Goal: Task Accomplishment & Management: Manage account settings

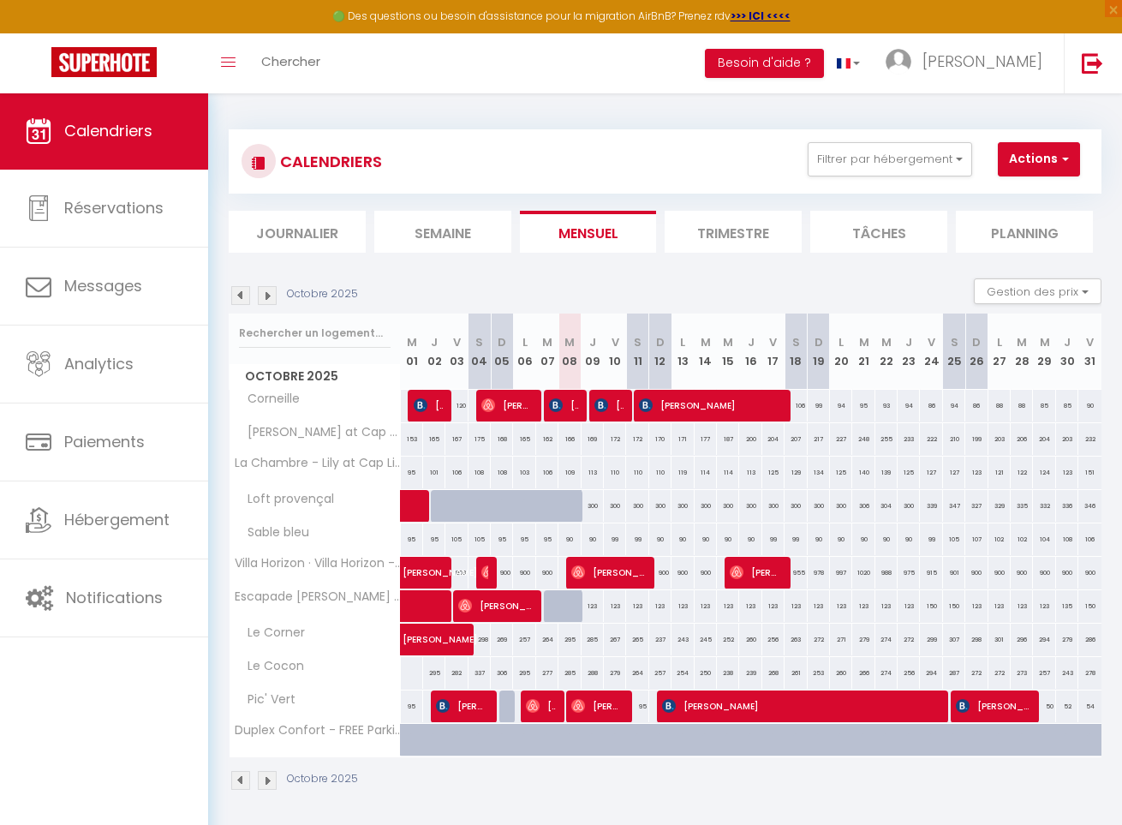
select select
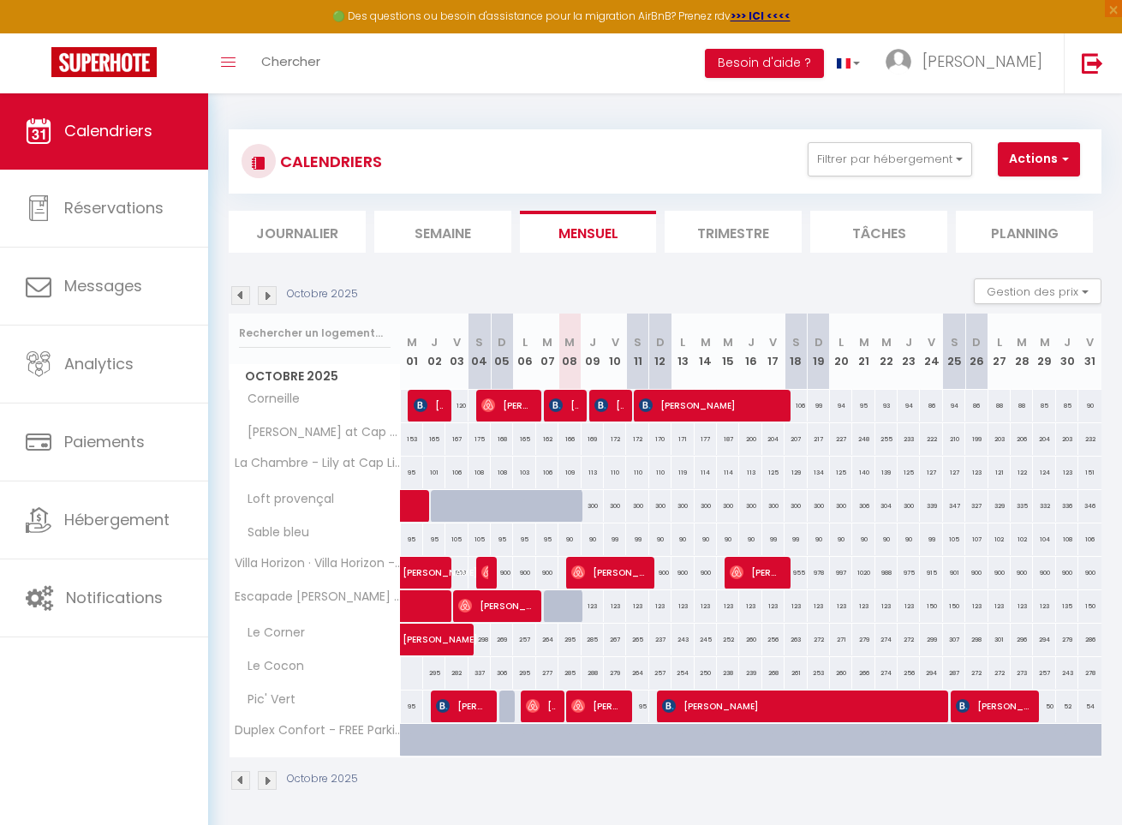
click at [613, 410] on span "[PERSON_NAME]" at bounding box center [609, 405] width 30 height 33
select select "OK"
select select "1"
select select "0"
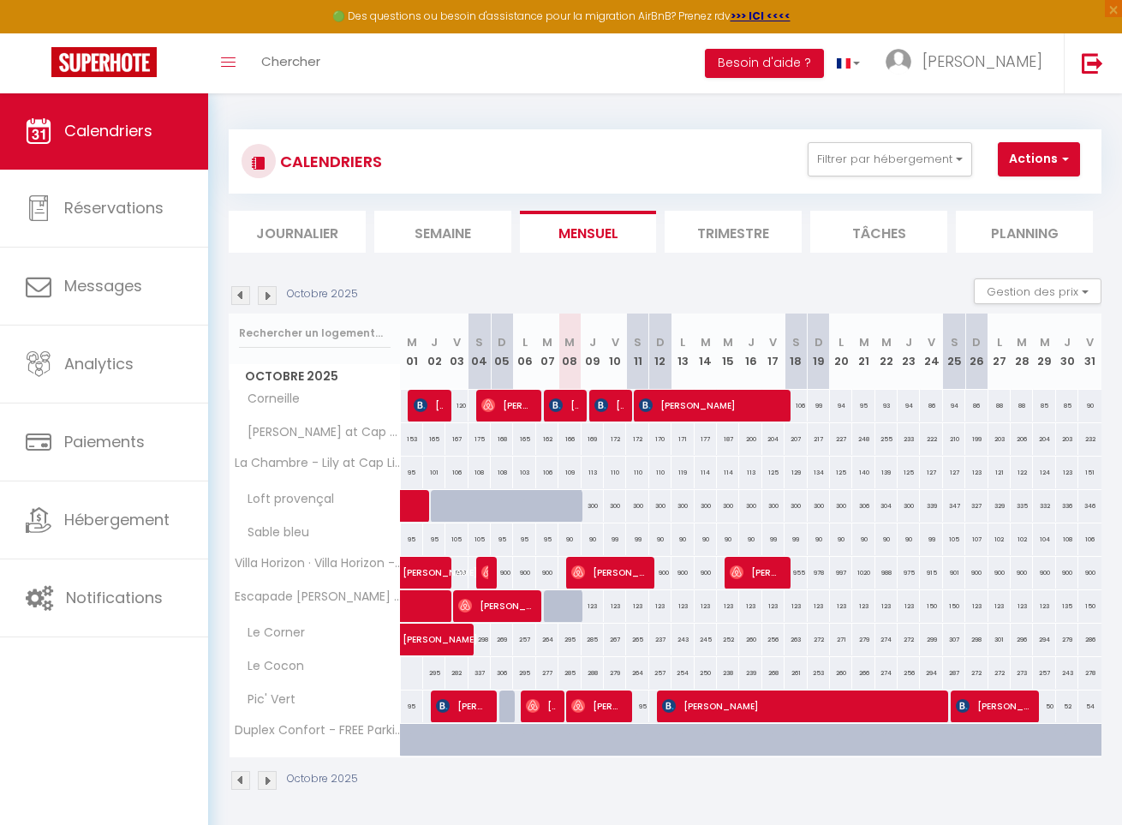
select select "1"
select select
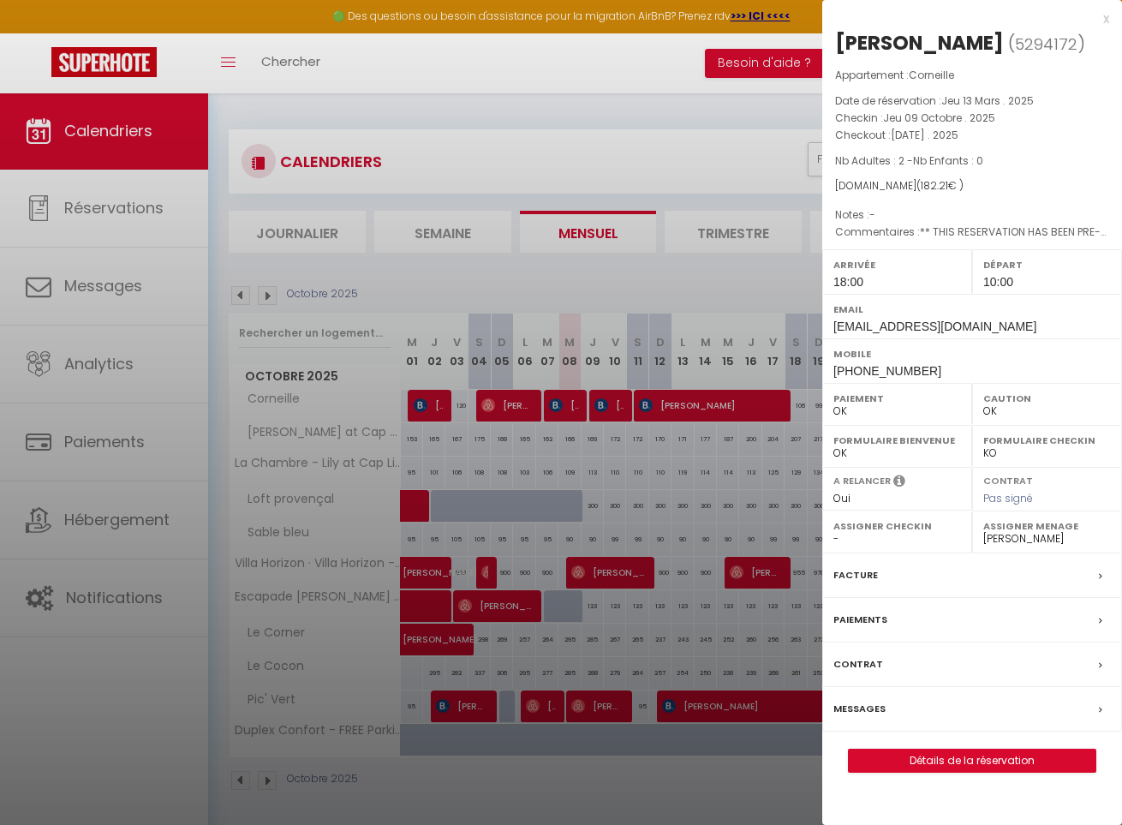
click at [539, 393] on div at bounding box center [561, 412] width 1122 height 825
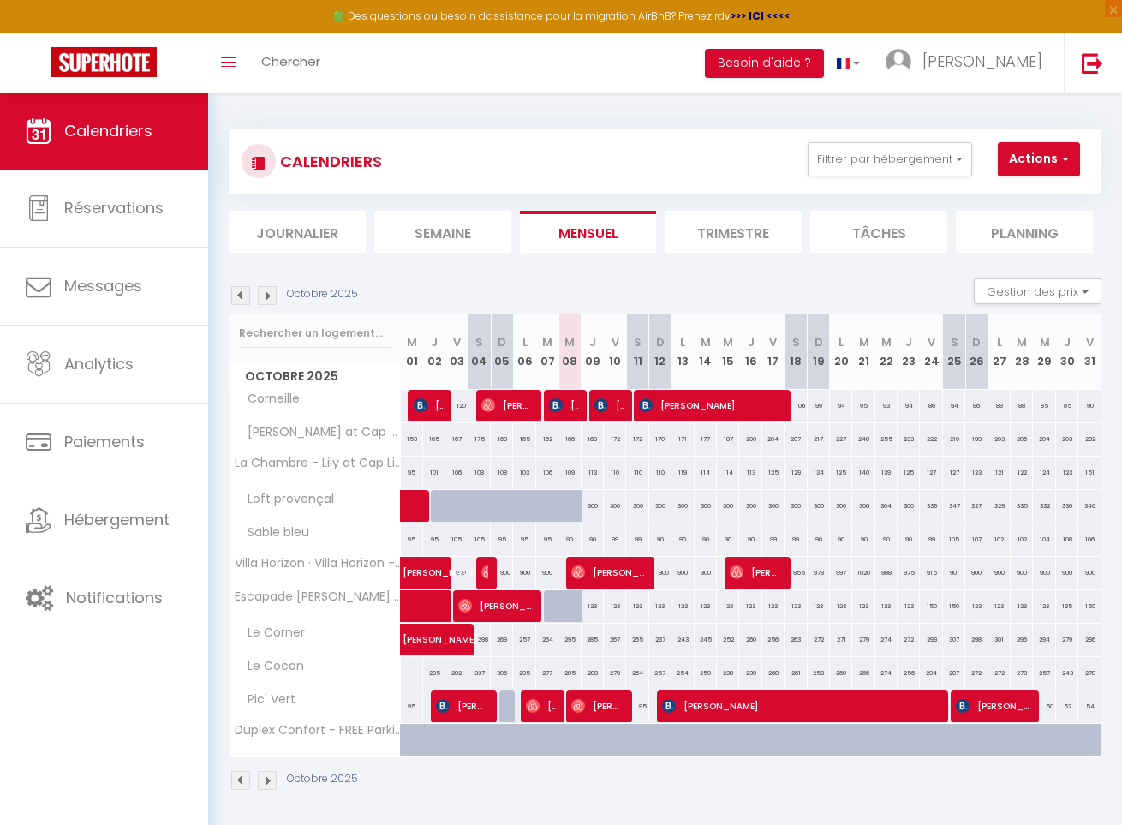
click at [558, 400] on img at bounding box center [556, 405] width 14 height 14
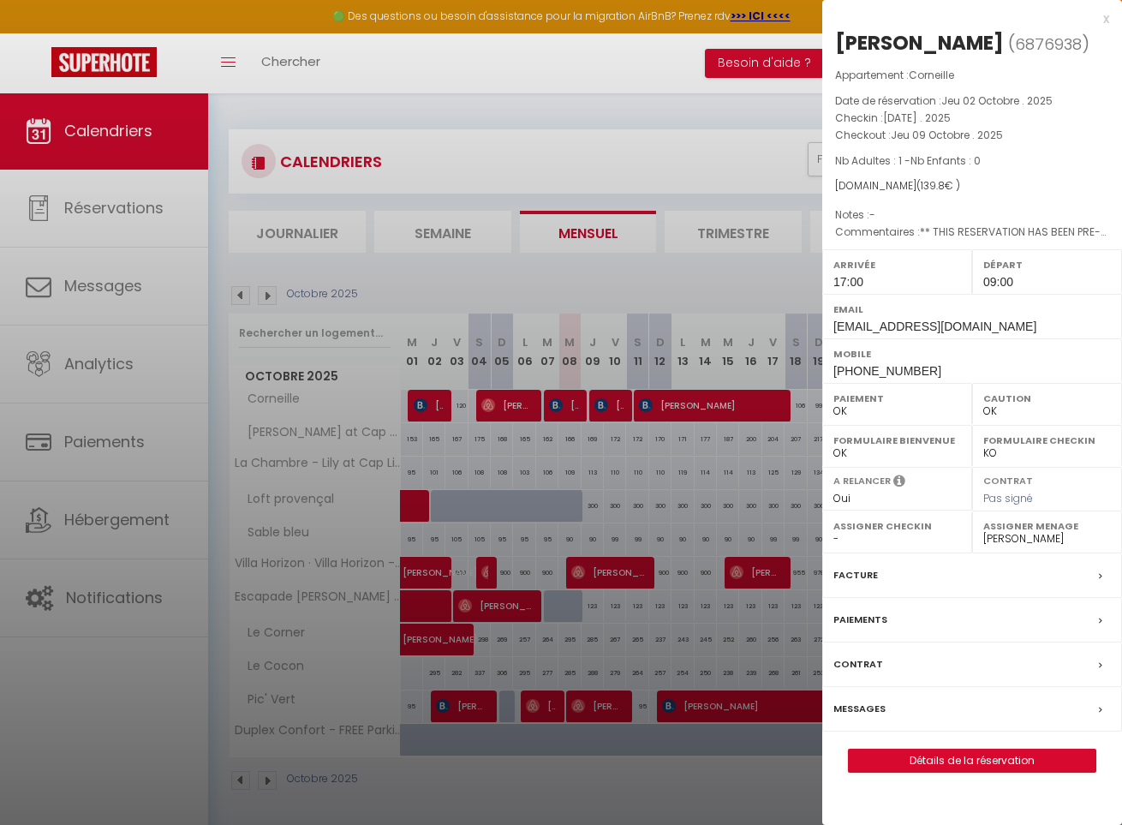
click at [619, 409] on div at bounding box center [561, 412] width 1122 height 825
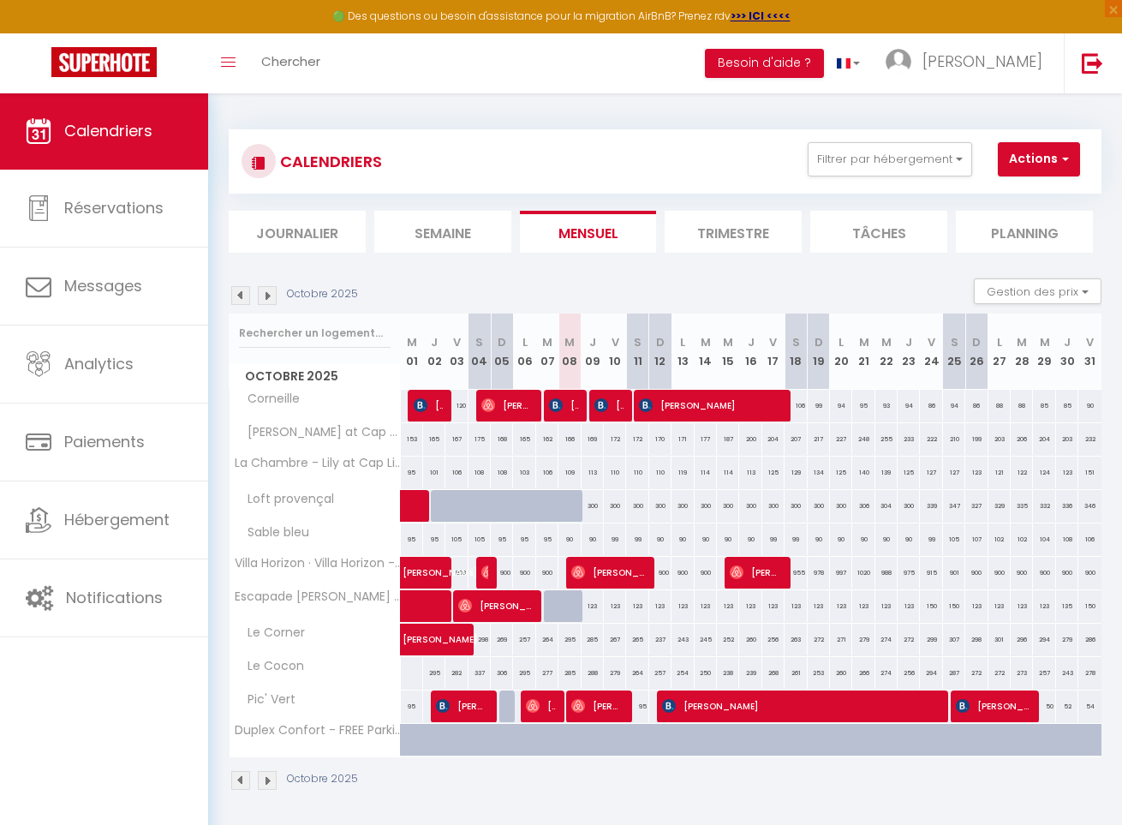
click at [619, 409] on span "[PERSON_NAME]" at bounding box center [609, 405] width 30 height 33
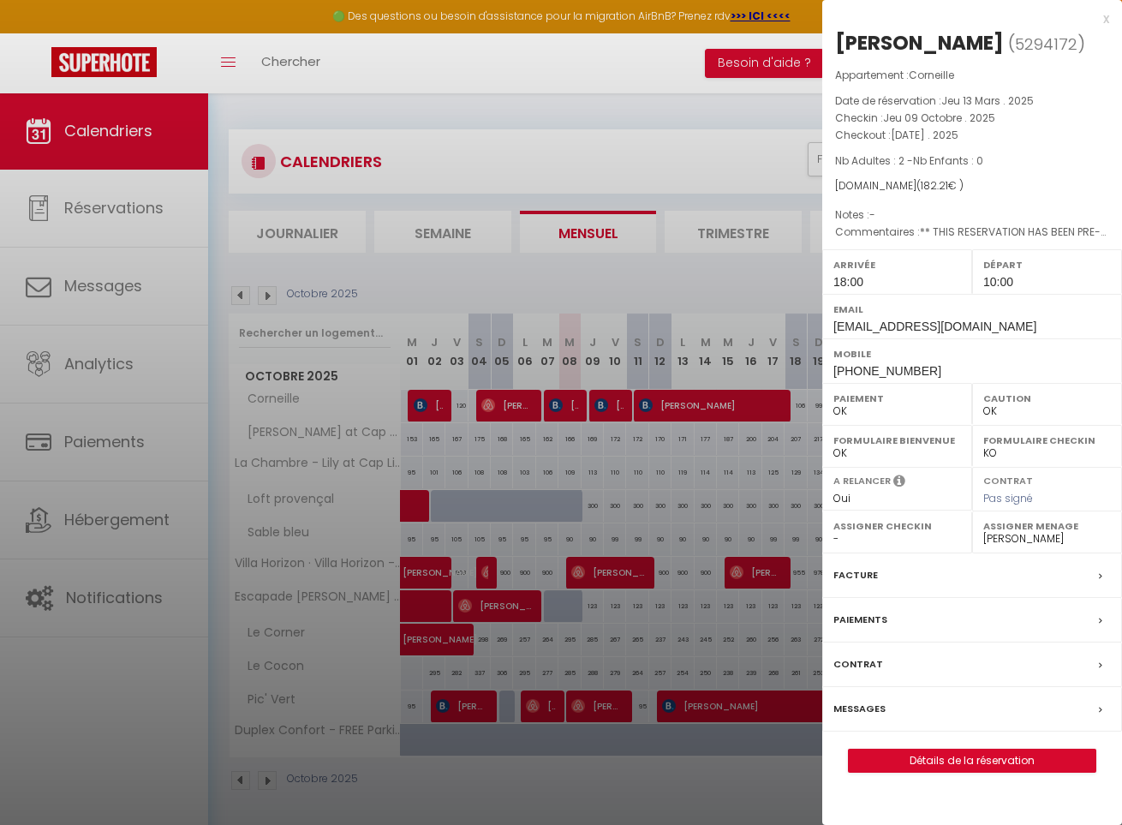
click at [619, 409] on div at bounding box center [561, 412] width 1122 height 825
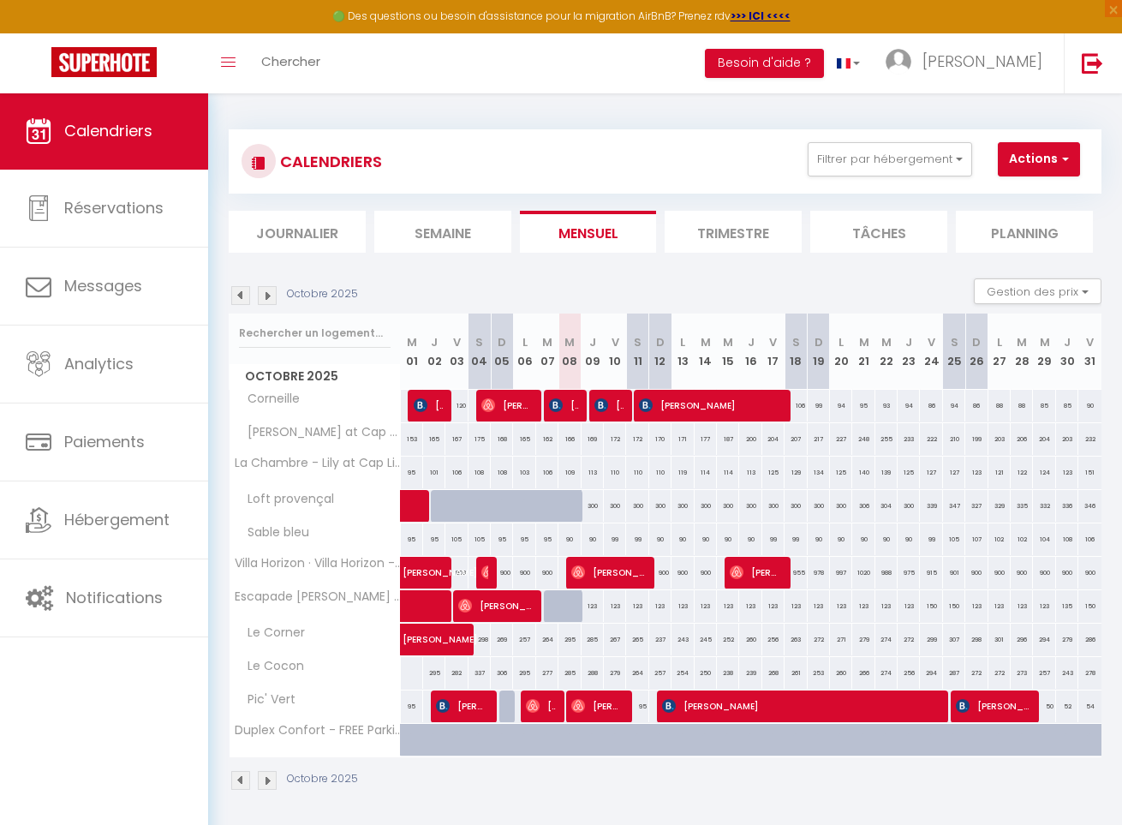
click at [712, 416] on span "[PERSON_NAME]" at bounding box center [709, 405] width 141 height 33
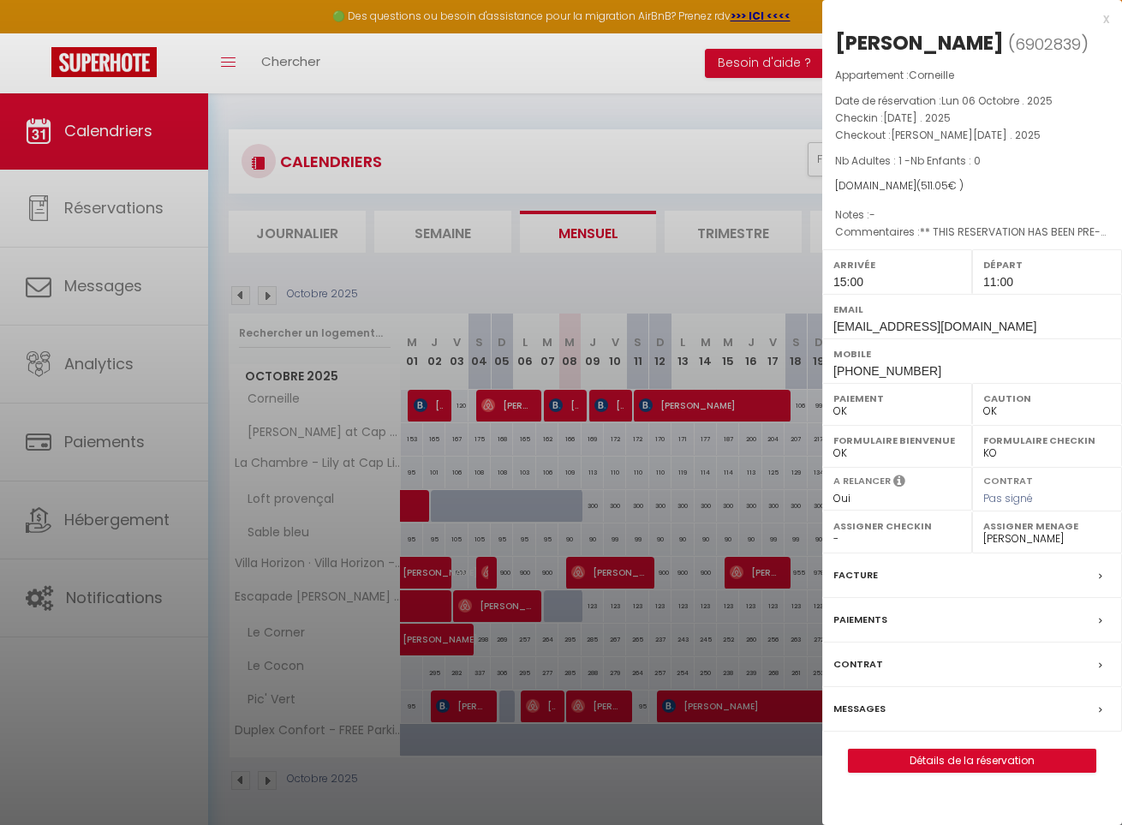
click at [614, 403] on div at bounding box center [561, 412] width 1122 height 825
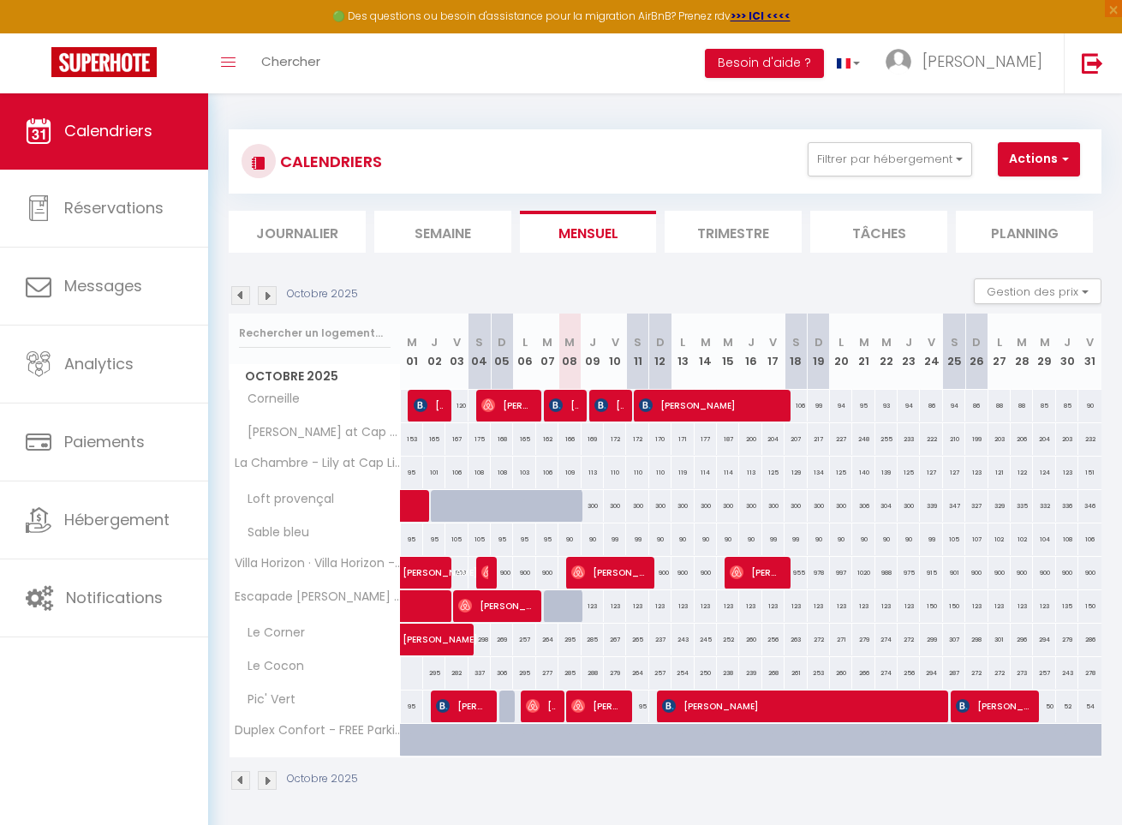
click at [614, 403] on span "[PERSON_NAME]" at bounding box center [609, 405] width 30 height 33
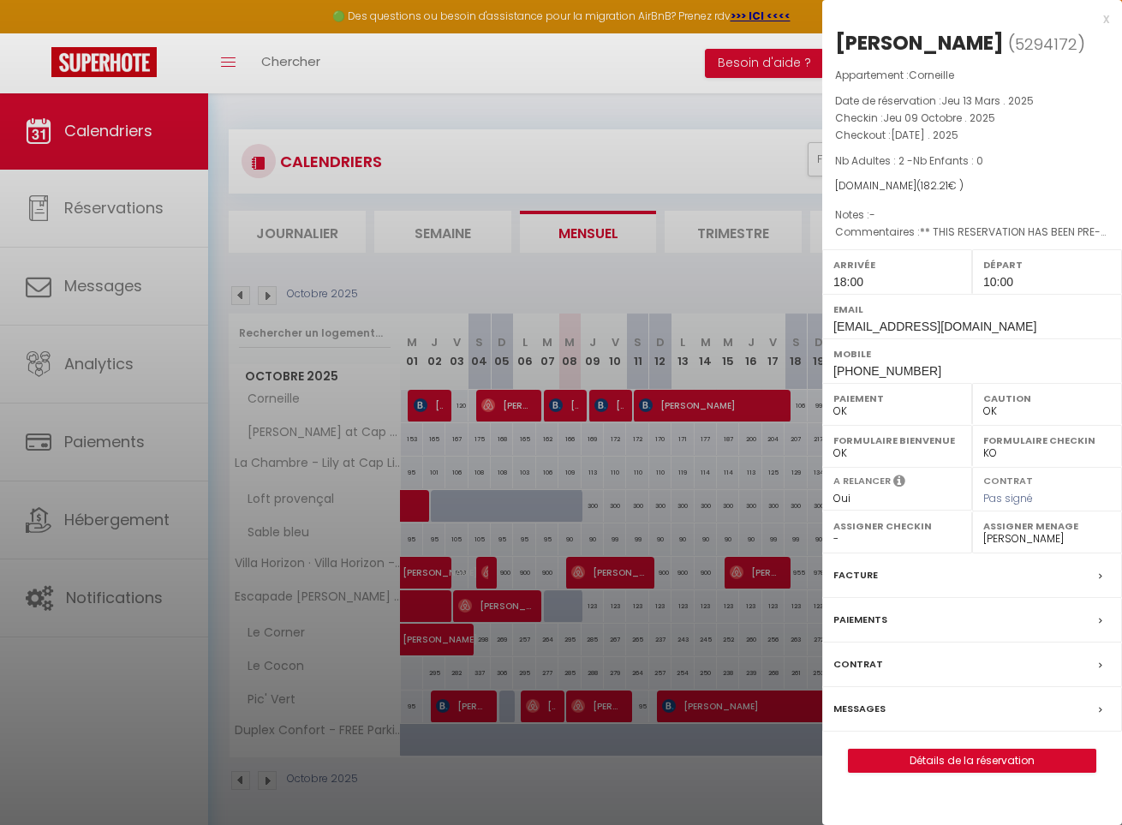
select select "40927"
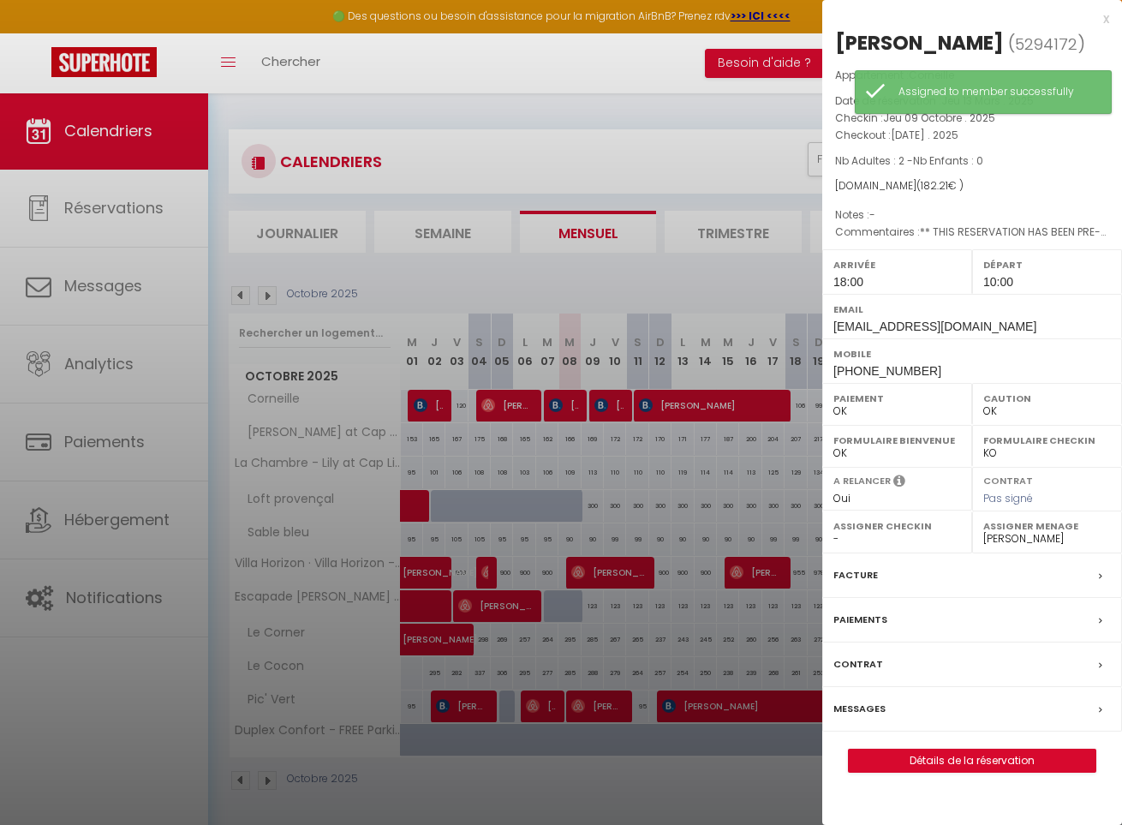
click at [677, 460] on div at bounding box center [561, 412] width 1122 height 825
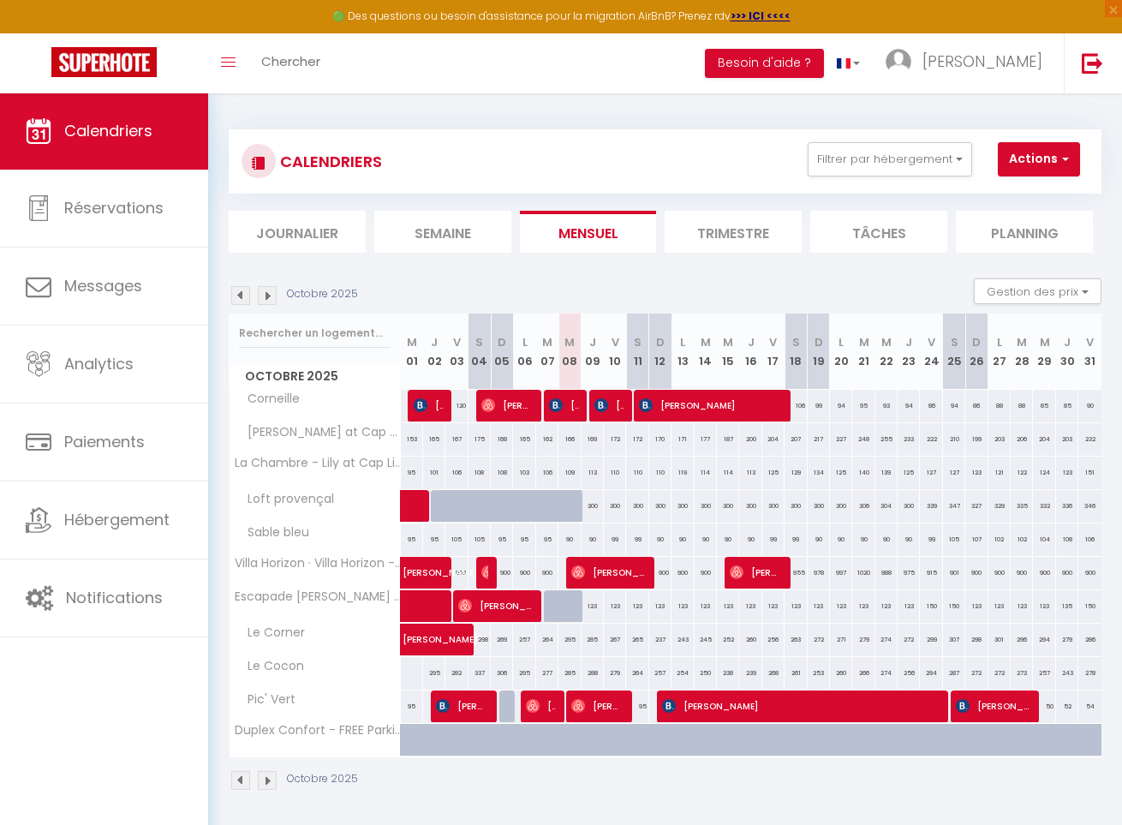
scroll to position [1, 0]
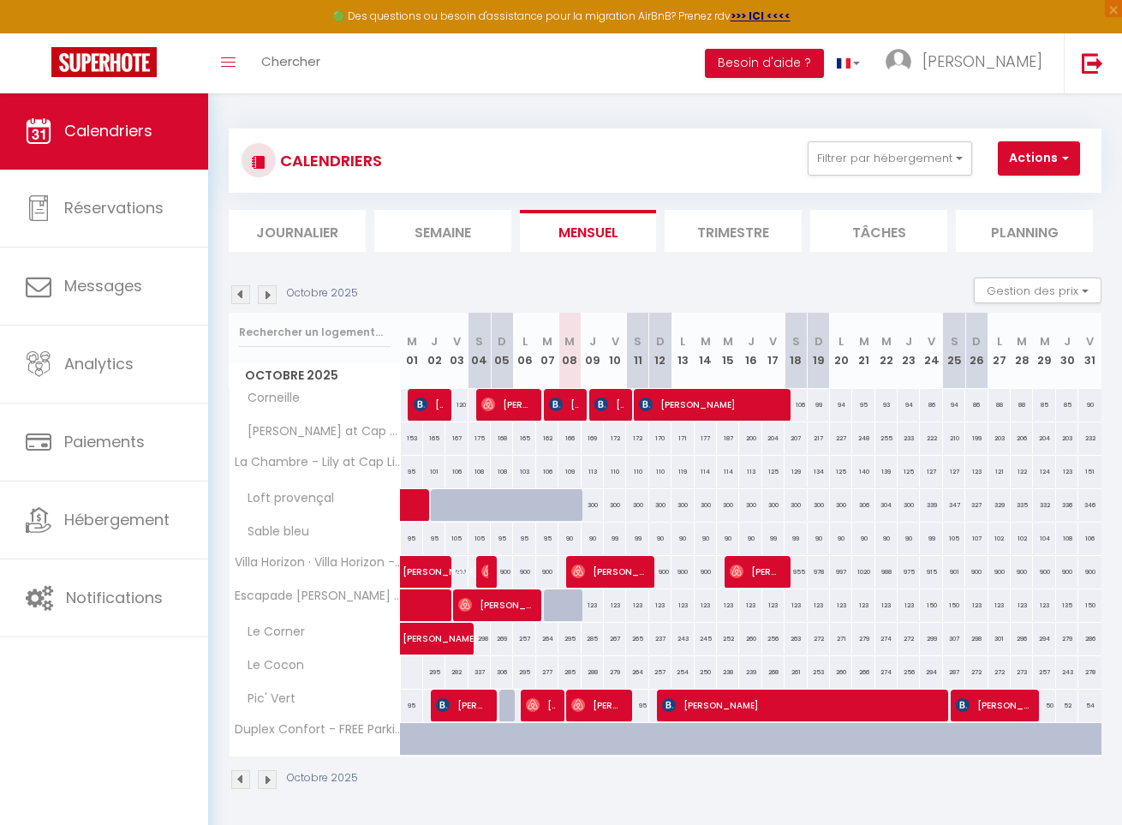
click at [726, 404] on span "[PERSON_NAME]" at bounding box center [709, 404] width 141 height 33
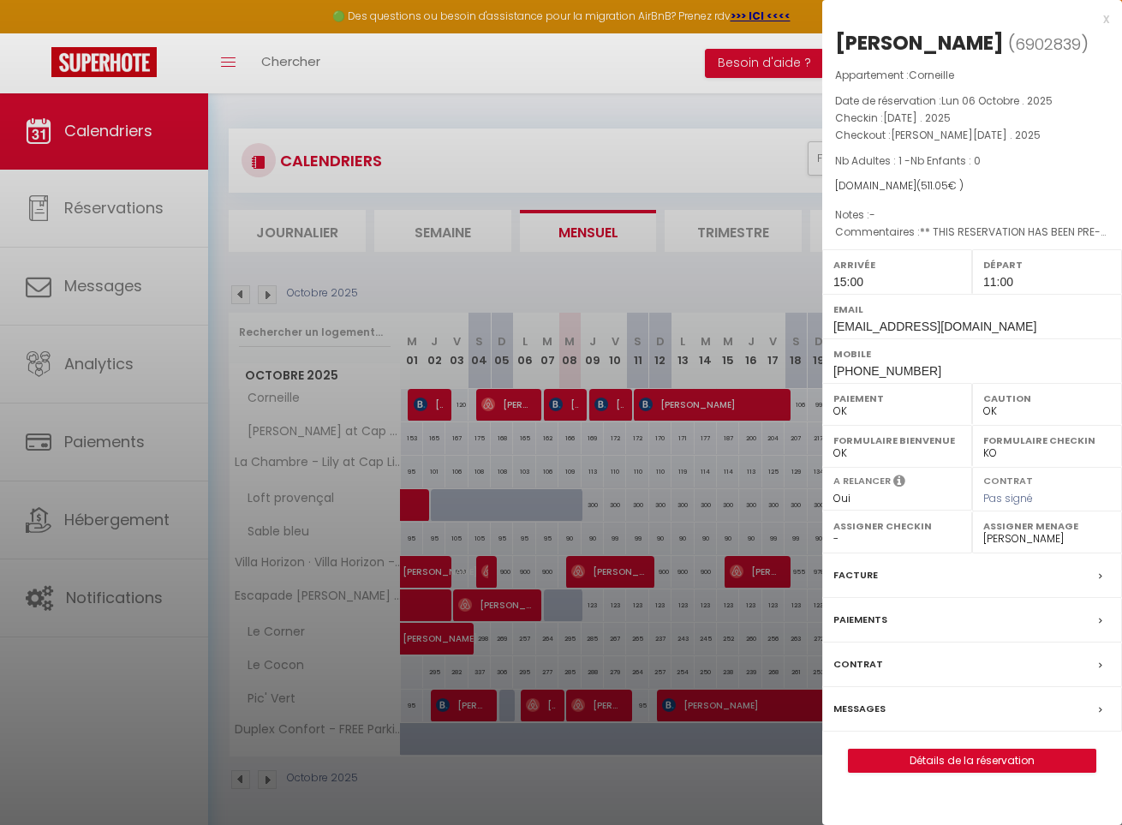
click at [610, 403] on div at bounding box center [561, 412] width 1122 height 825
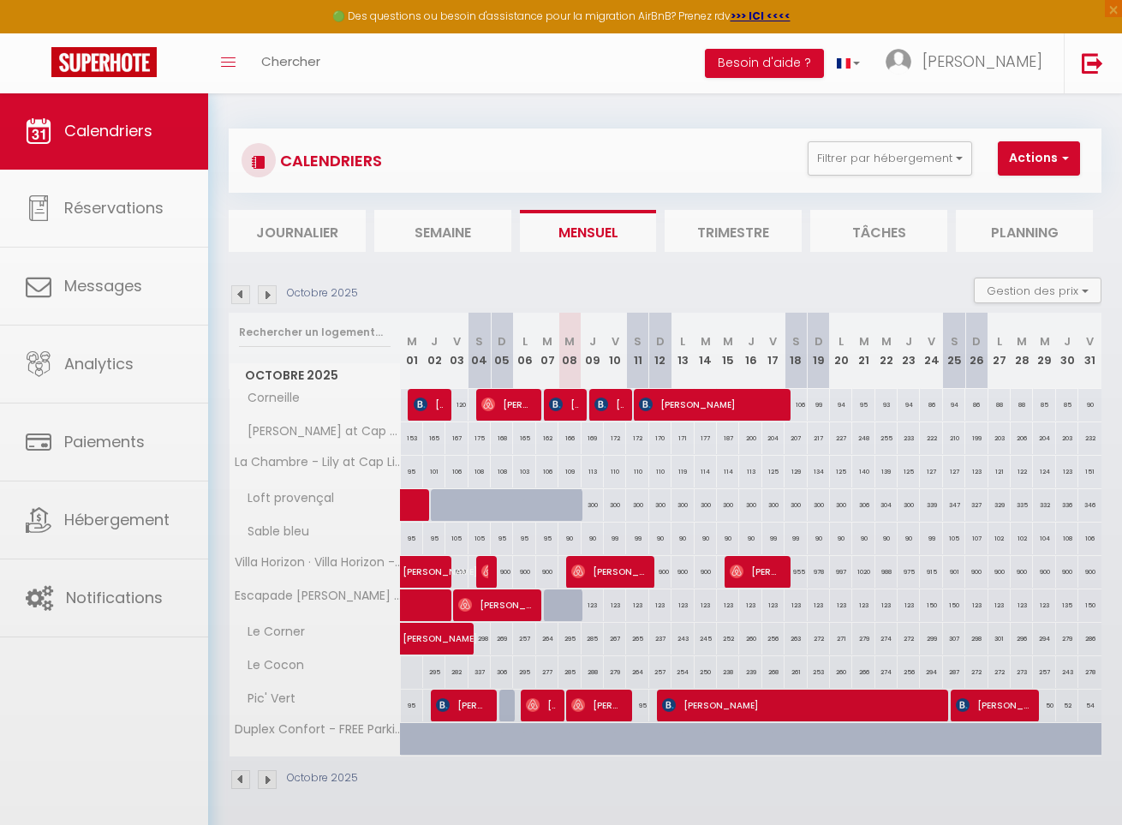
click at [610, 403] on body "🟢 Des questions ou besoin d'assistance pour la migration AirBnB? Prenez rdv >>>…" at bounding box center [561, 504] width 1122 height 825
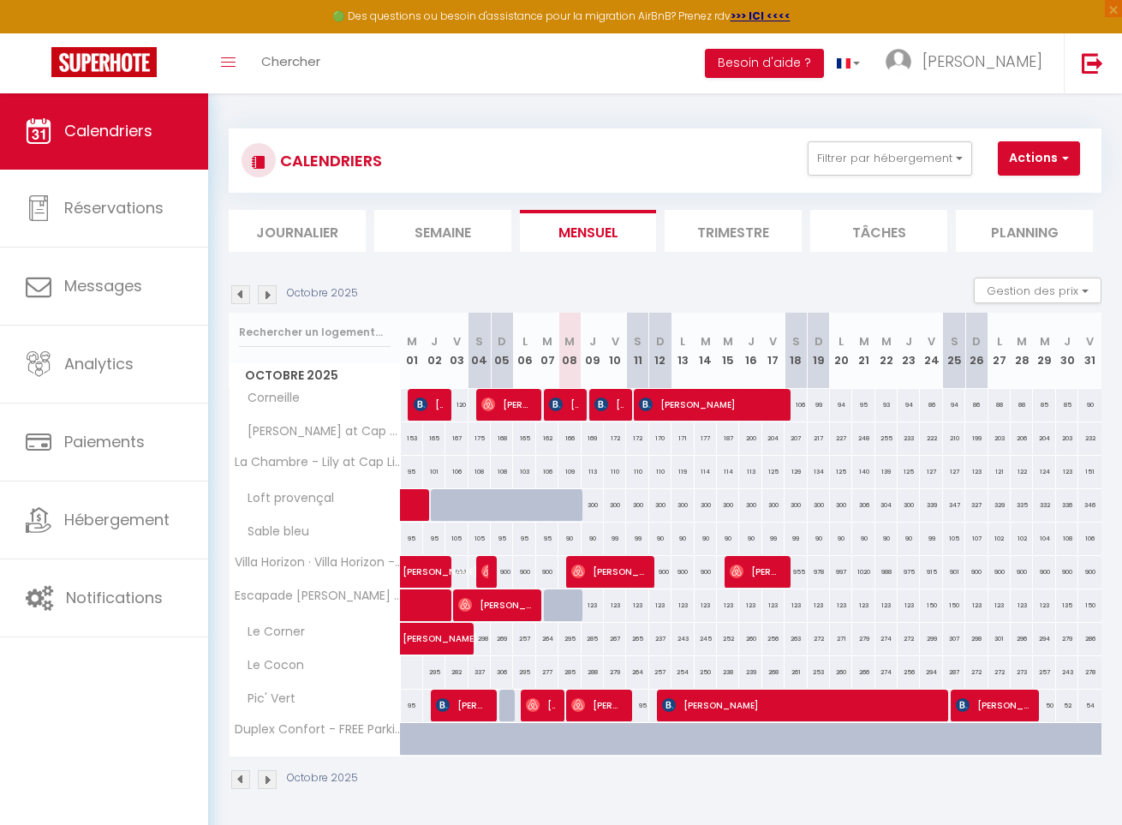
click at [610, 403] on span "[PERSON_NAME]" at bounding box center [609, 404] width 30 height 33
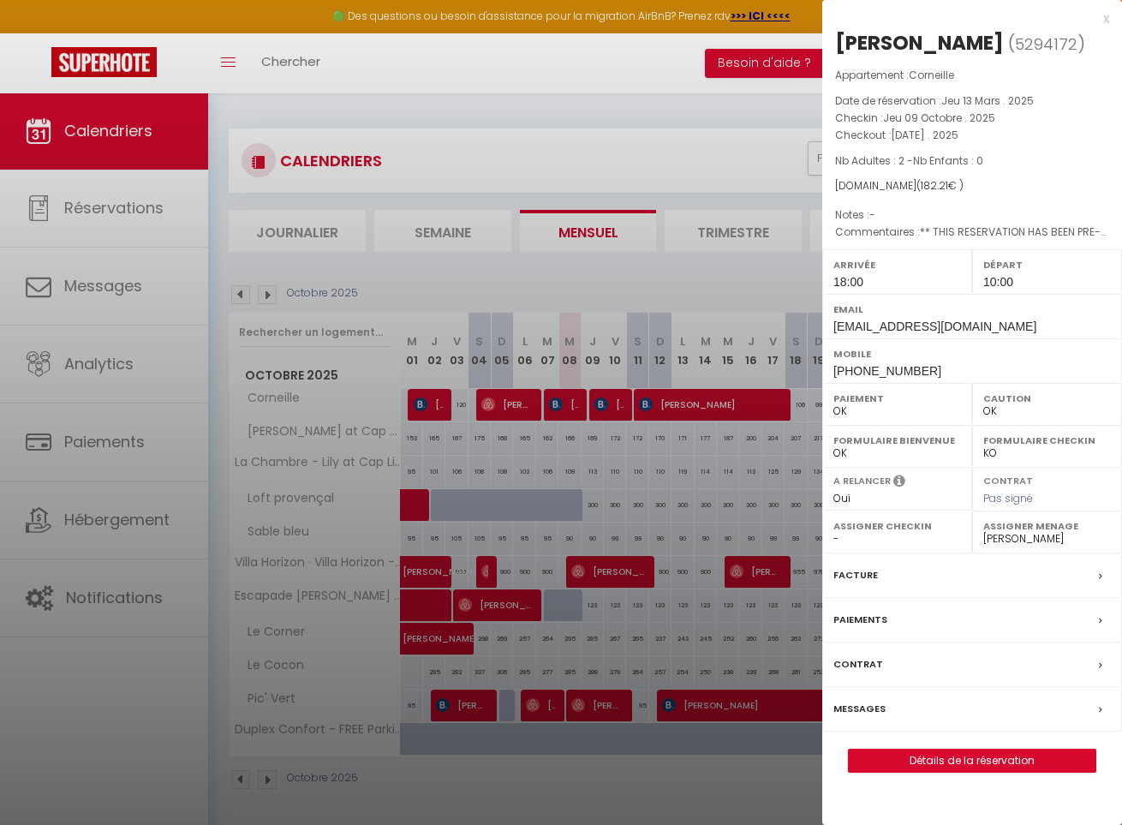
click at [697, 407] on div at bounding box center [561, 412] width 1122 height 825
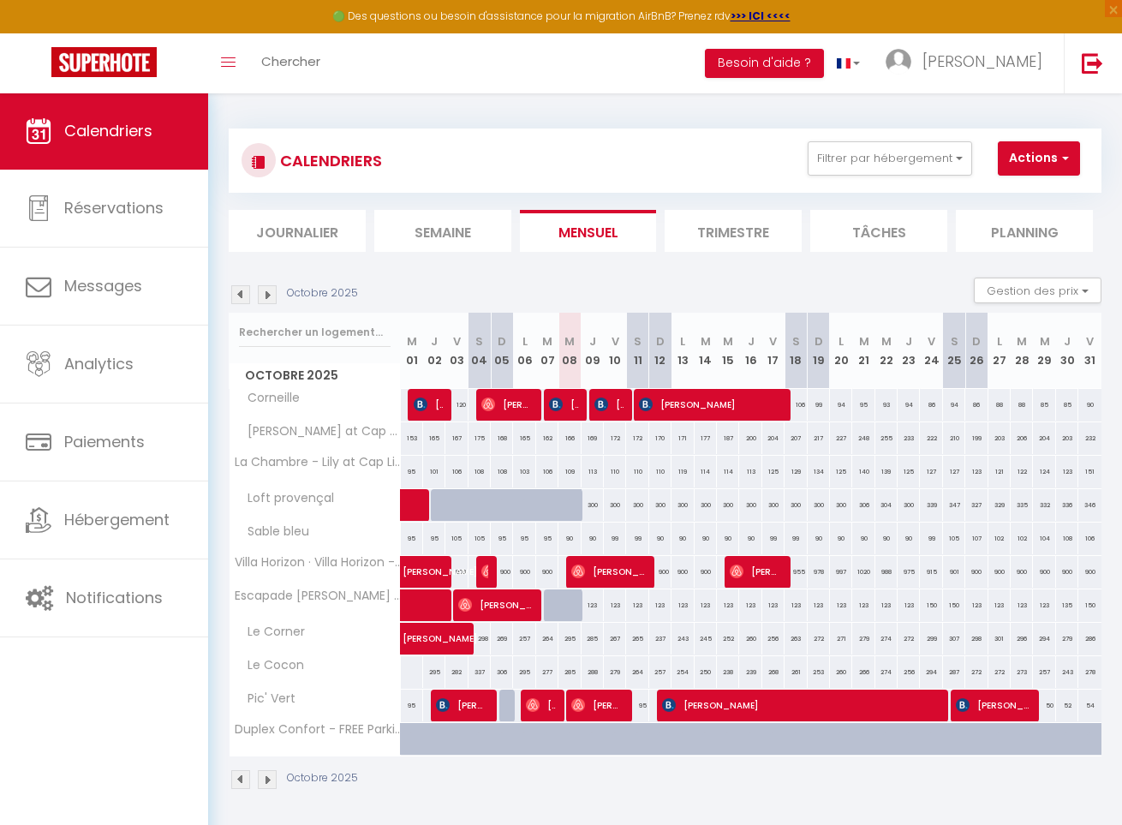
click at [701, 398] on span "[PERSON_NAME]" at bounding box center [709, 404] width 141 height 33
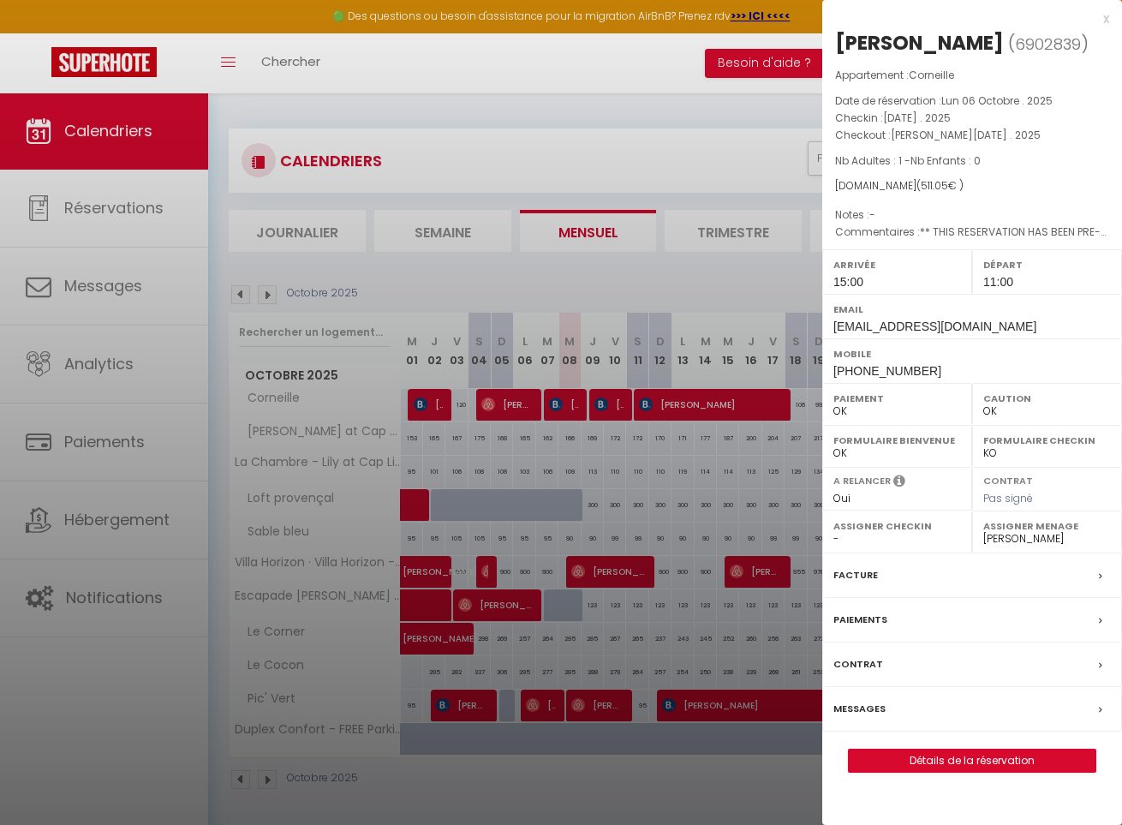
click at [596, 406] on div at bounding box center [561, 412] width 1122 height 825
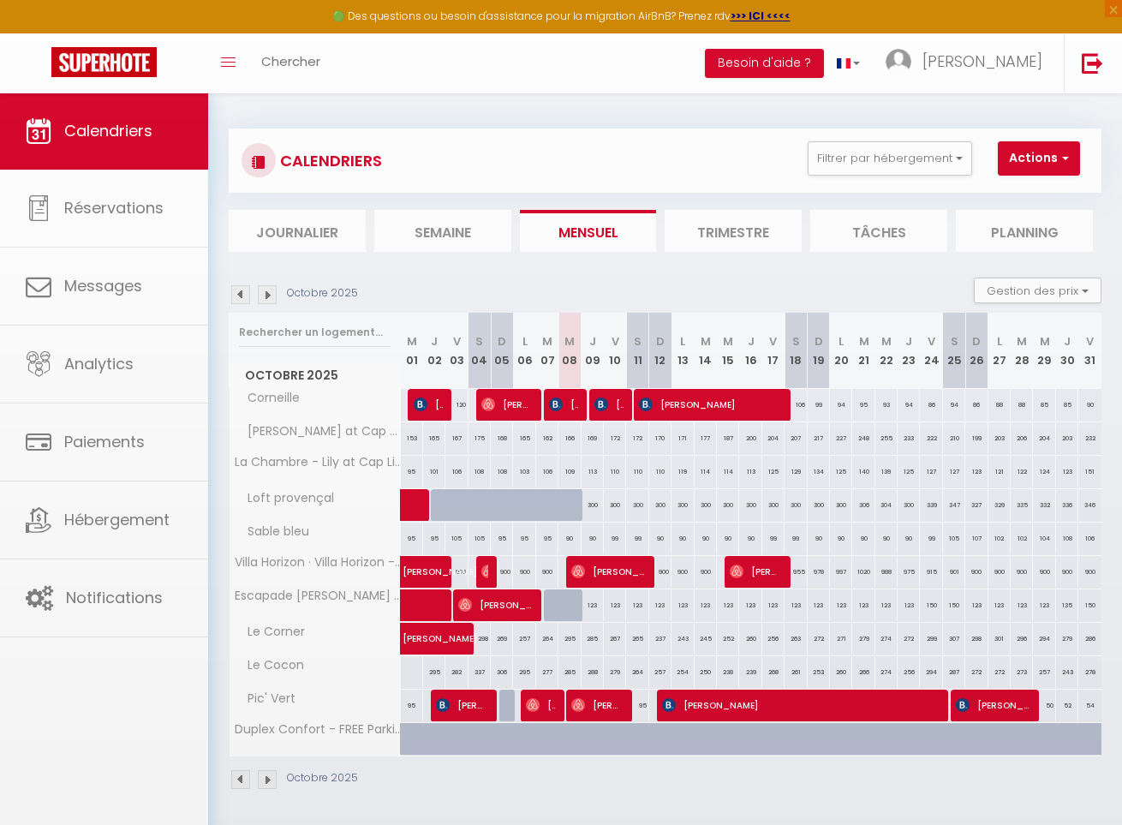
click at [605, 403] on img at bounding box center [601, 404] width 14 height 14
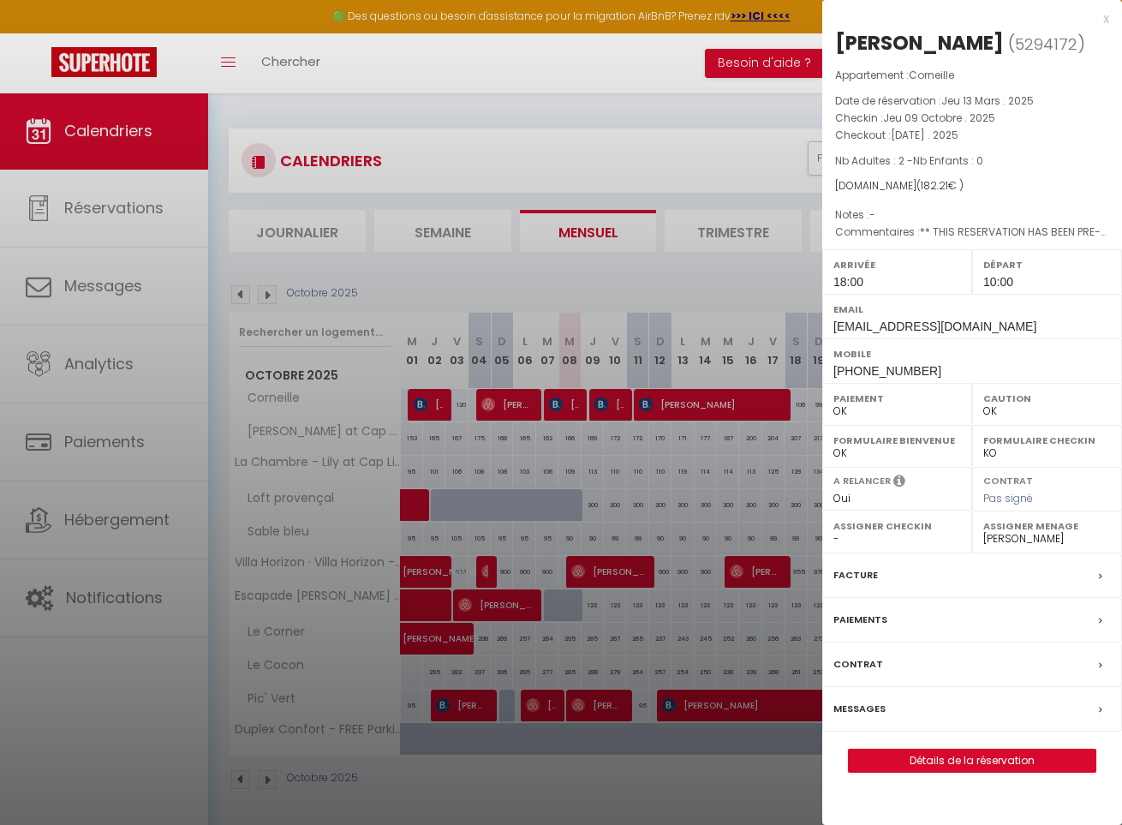
click at [683, 409] on div at bounding box center [561, 412] width 1122 height 825
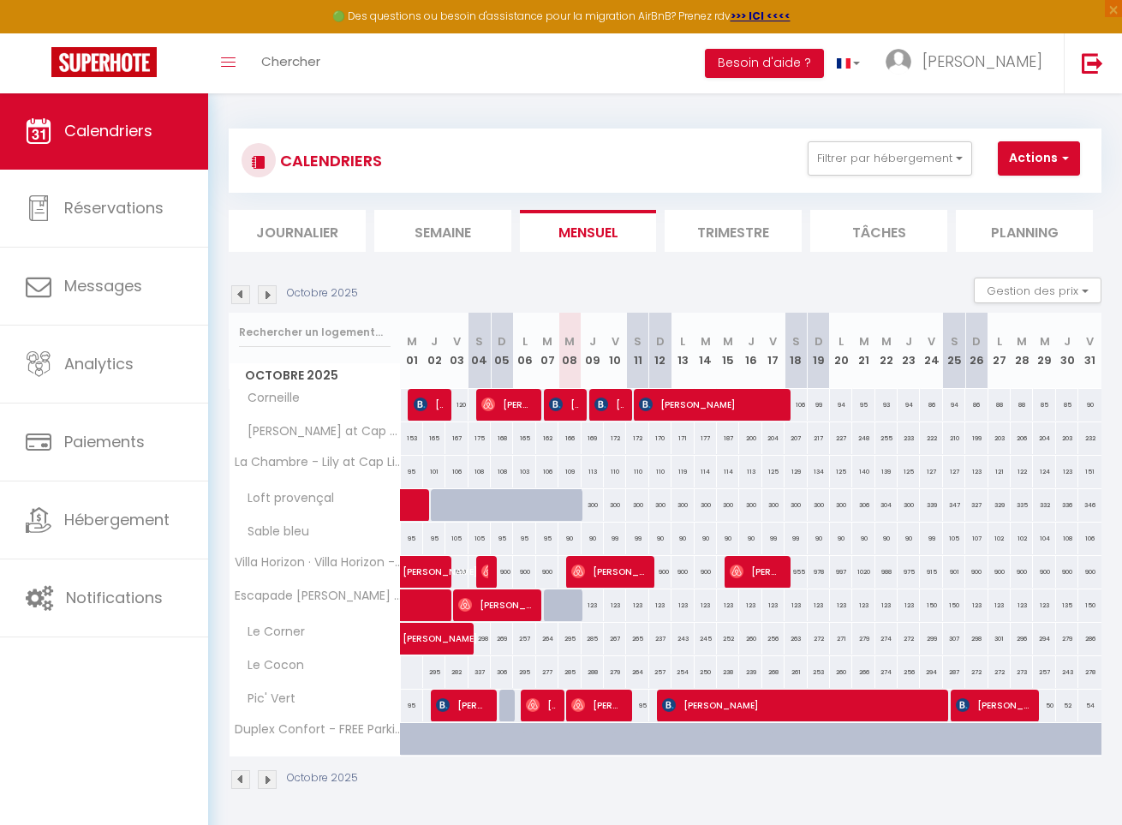
click at [683, 409] on span "[PERSON_NAME]" at bounding box center [709, 404] width 141 height 33
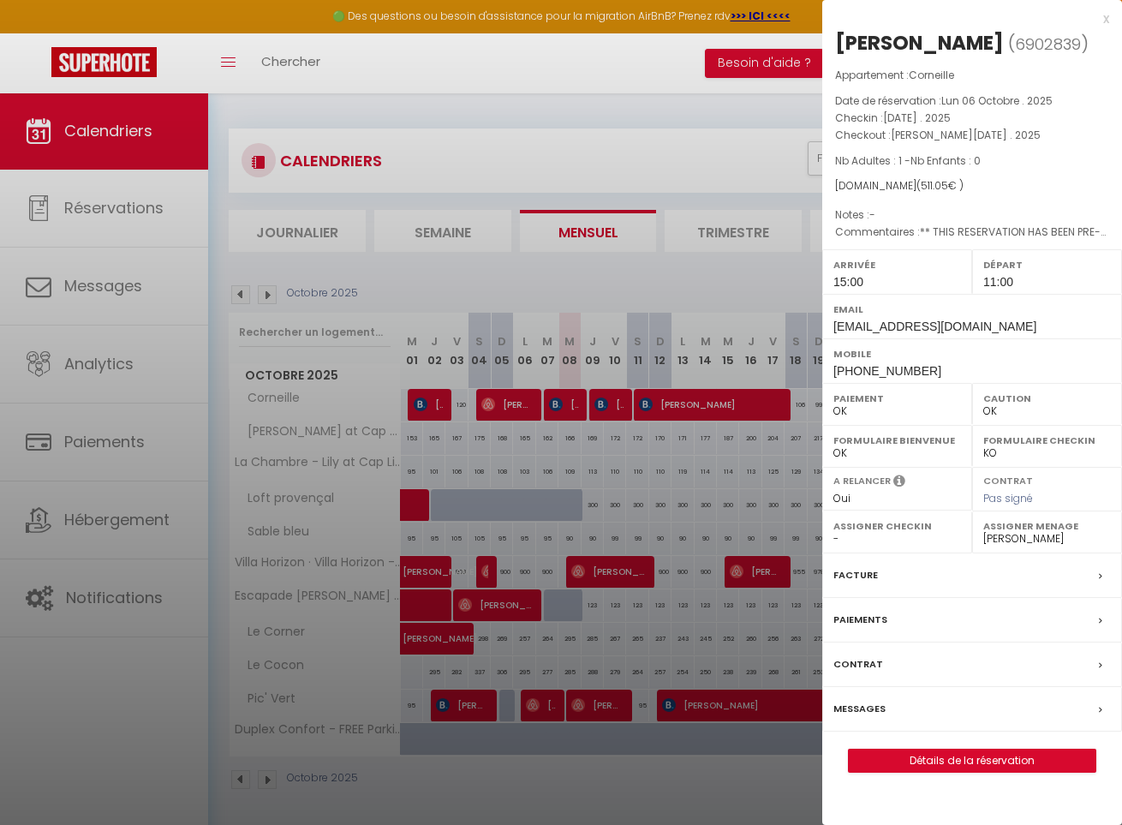
click at [599, 409] on div at bounding box center [561, 412] width 1122 height 825
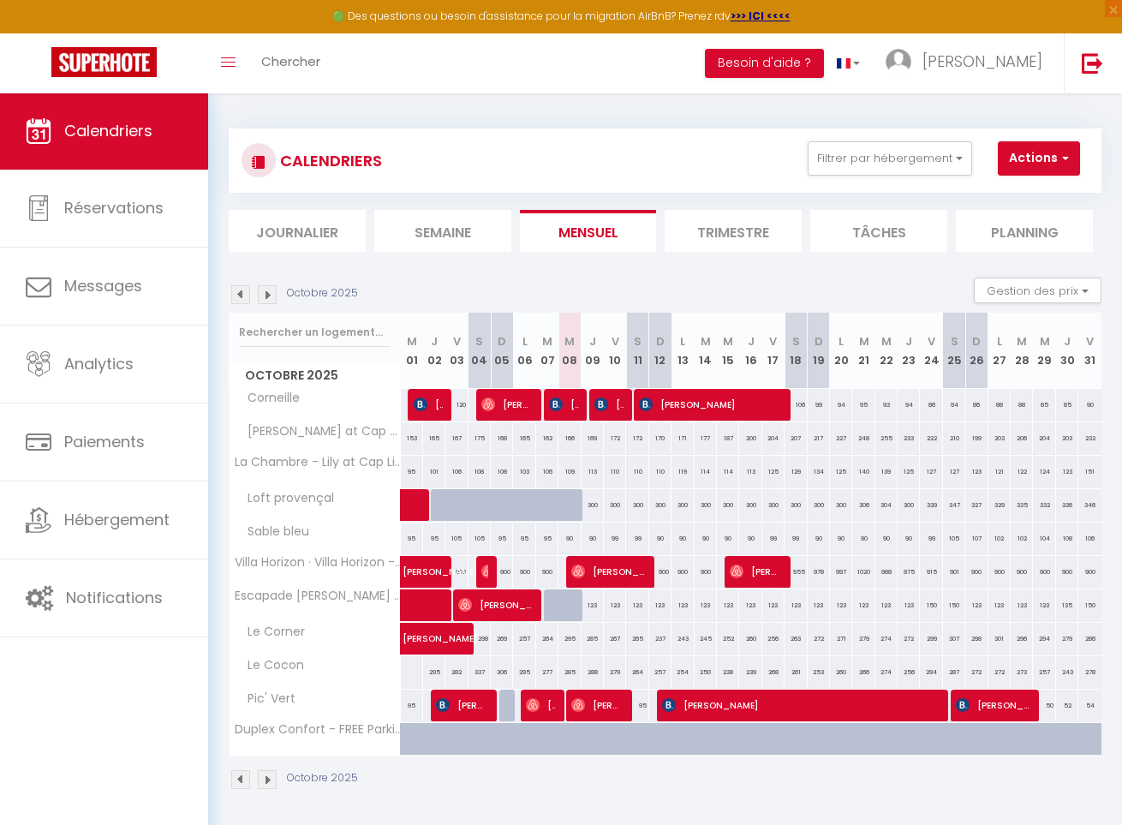
click at [599, 409] on img at bounding box center [601, 404] width 14 height 14
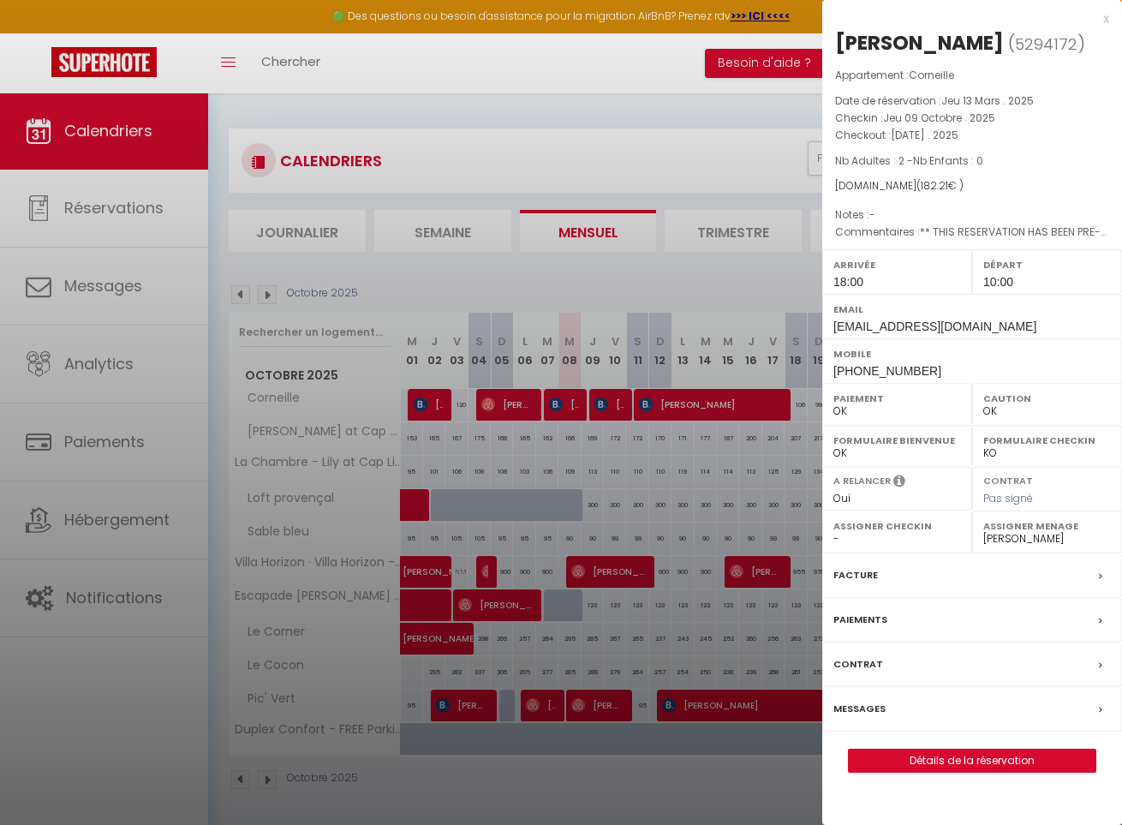
click at [617, 462] on div at bounding box center [561, 412] width 1122 height 825
